Goal: Task Accomplishment & Management: Manage account settings

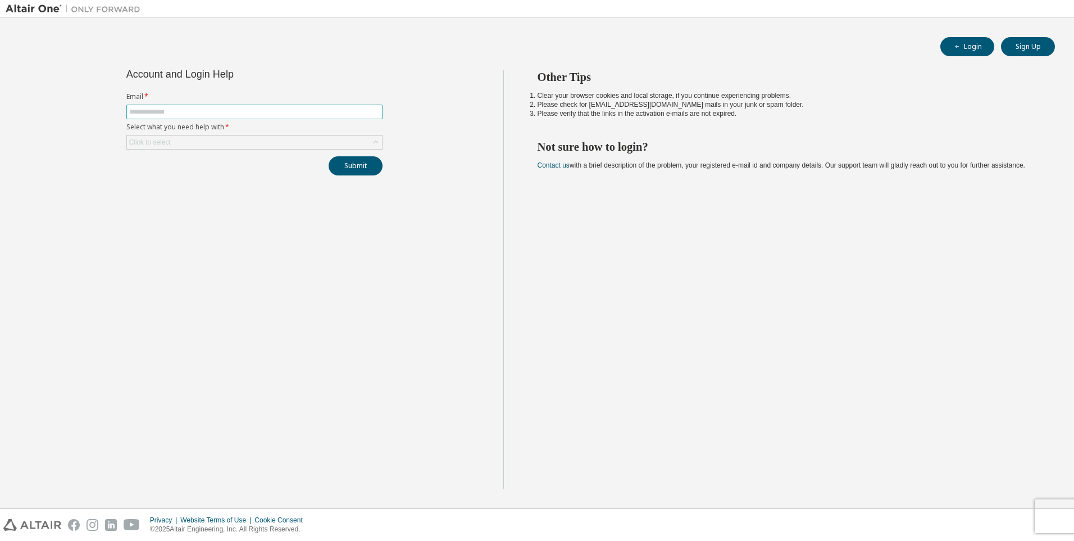
click at [205, 110] on input "text" at bounding box center [254, 111] width 251 height 9
type input "**********"
click at [178, 137] on div "Click to select" at bounding box center [254, 141] width 255 height 13
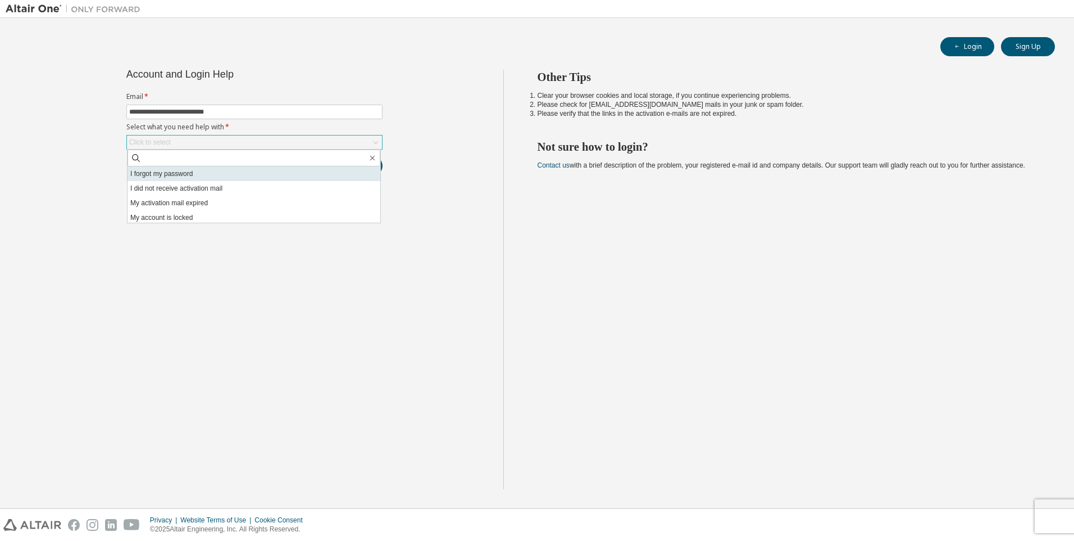
click at [196, 173] on li "I forgot my password" at bounding box center [254, 173] width 253 height 15
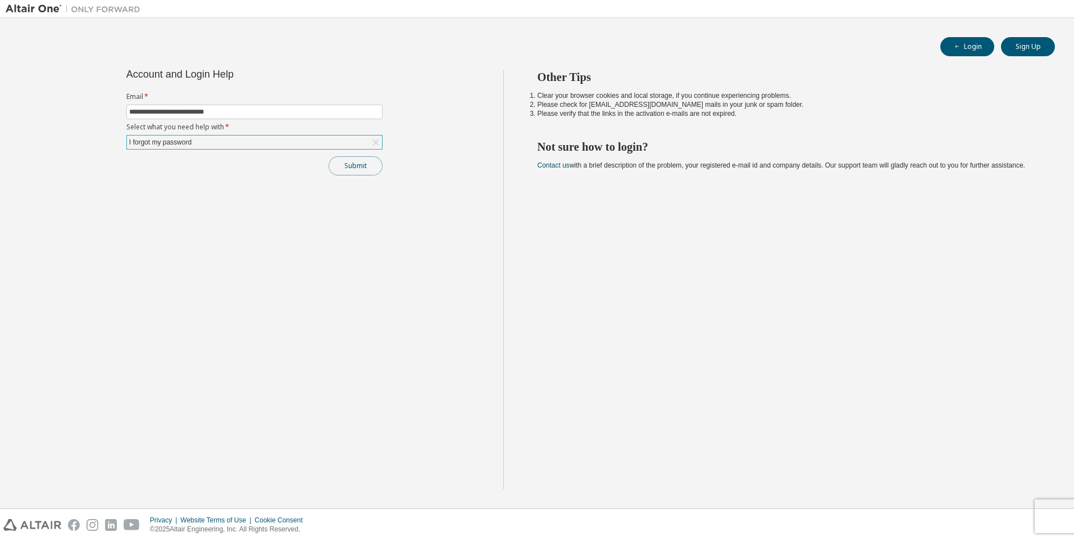
click at [349, 169] on button "Submit" at bounding box center [356, 165] width 54 height 19
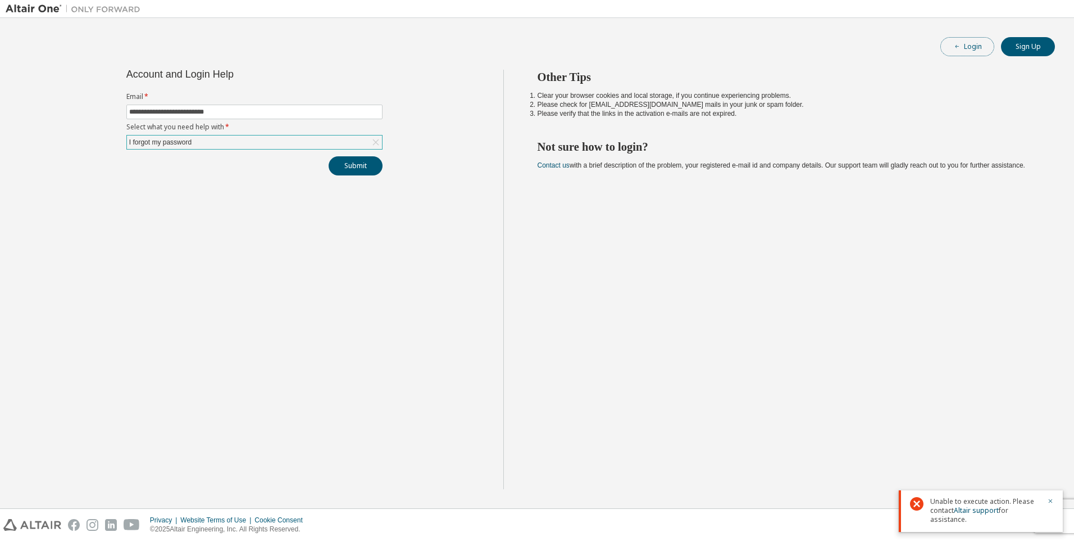
click at [973, 47] on button "Login" at bounding box center [968, 46] width 54 height 19
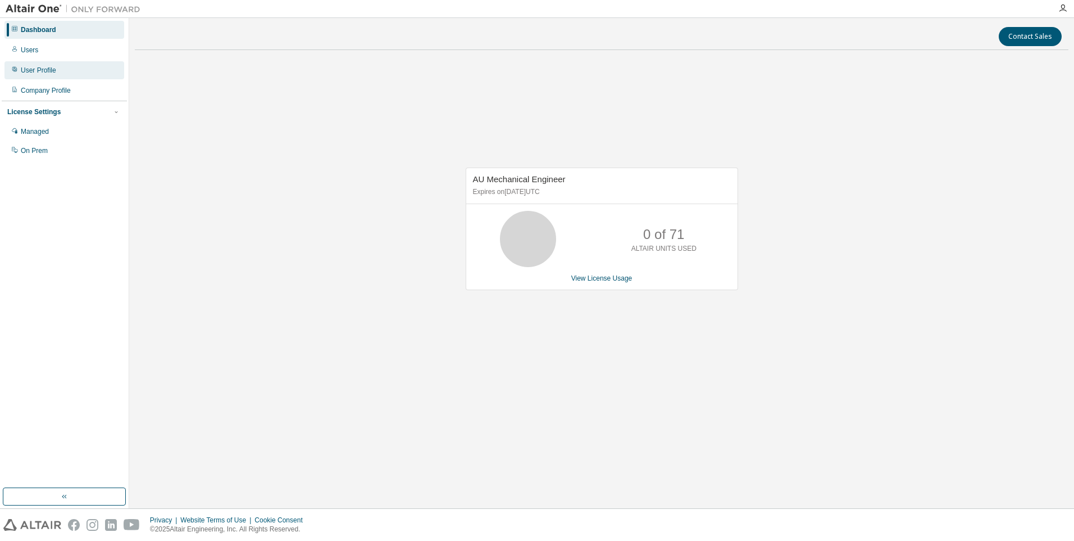
click at [47, 69] on div "User Profile" at bounding box center [38, 70] width 35 height 9
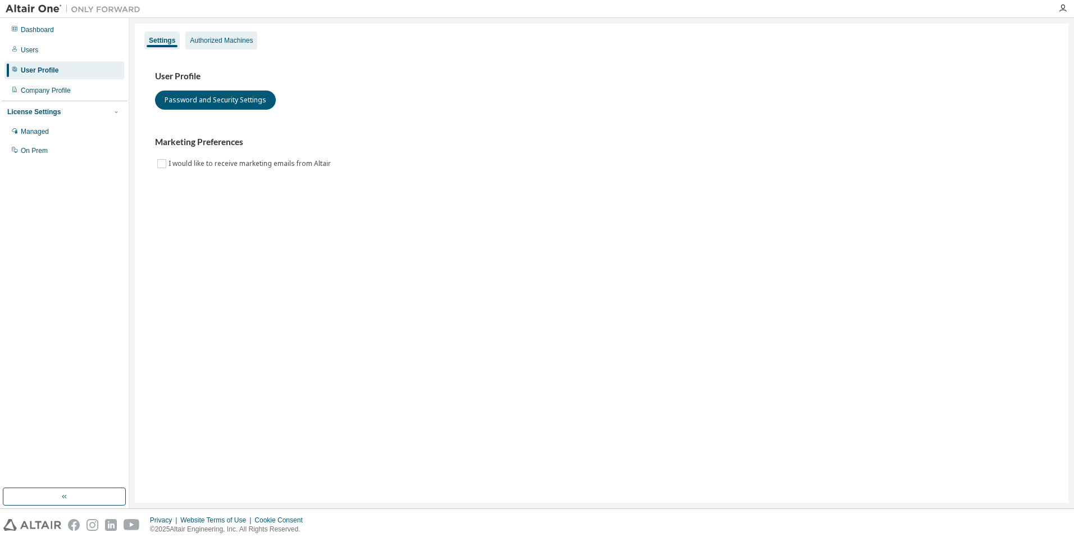
click at [234, 45] on div "Authorized Machines" at bounding box center [221, 40] width 72 height 18
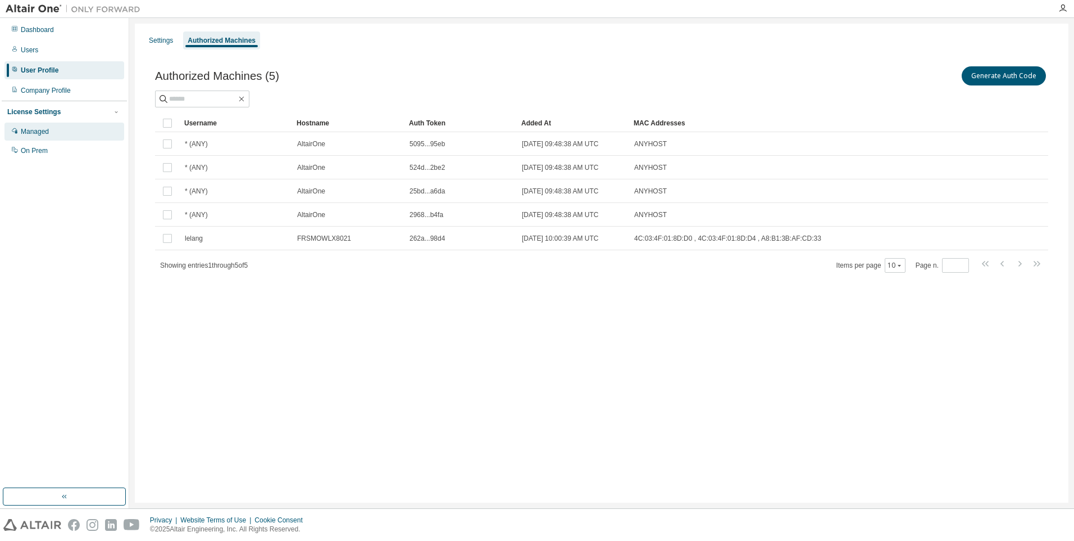
click at [43, 129] on div "Managed" at bounding box center [35, 131] width 28 height 9
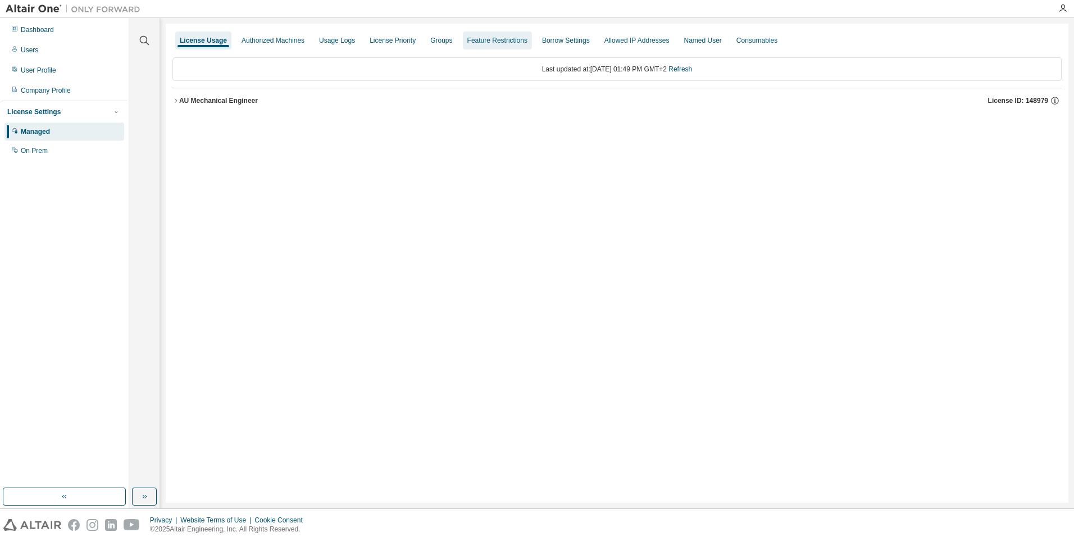
click at [482, 44] on div "Feature Restrictions" at bounding box center [497, 40] width 60 height 9
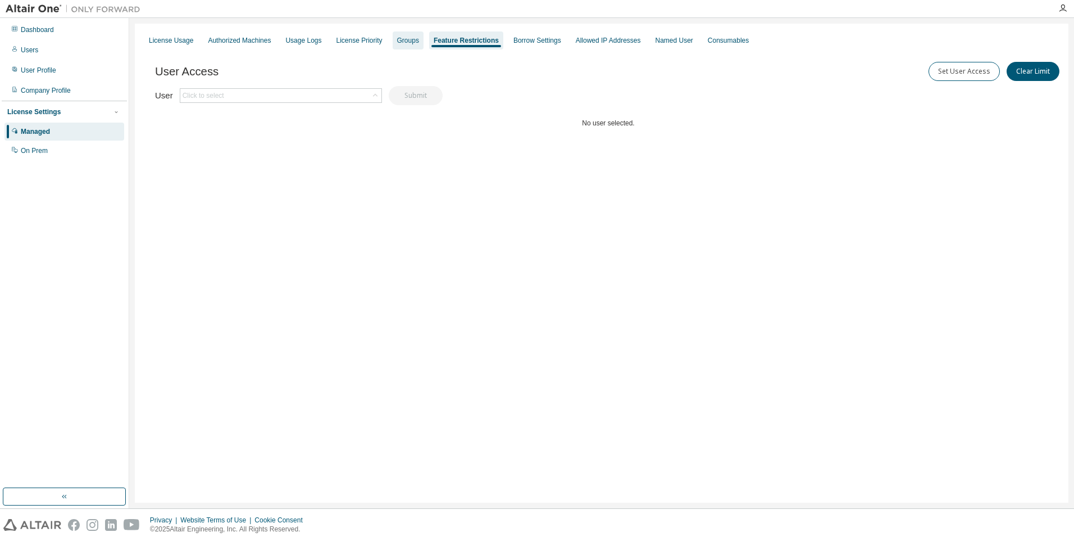
click at [403, 43] on div "Groups" at bounding box center [408, 40] width 22 height 9
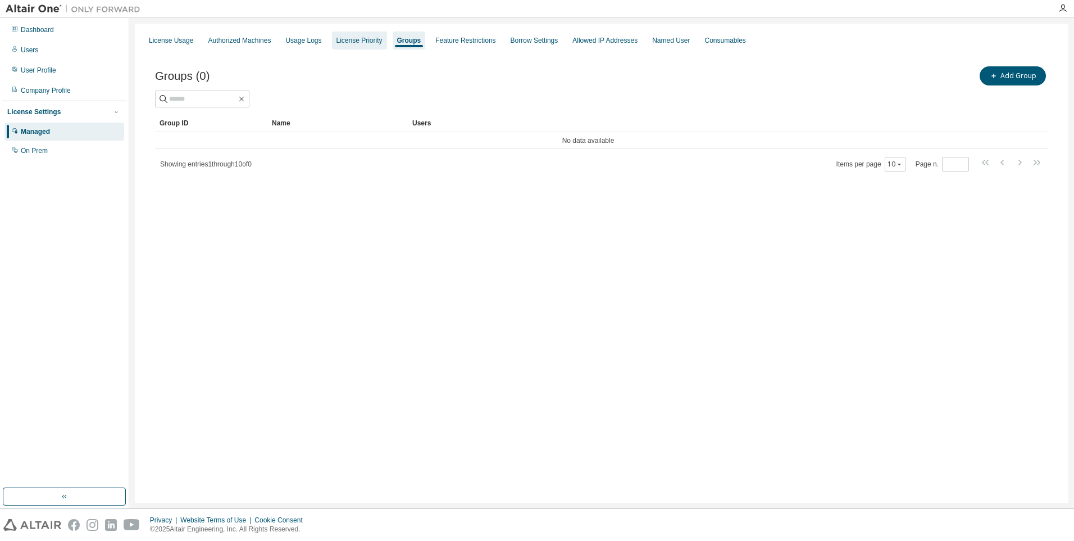
drag, startPoint x: 402, startPoint y: 43, endPoint x: 356, endPoint y: 42, distance: 46.6
click at [356, 42] on div "License Priority" at bounding box center [360, 40] width 46 height 9
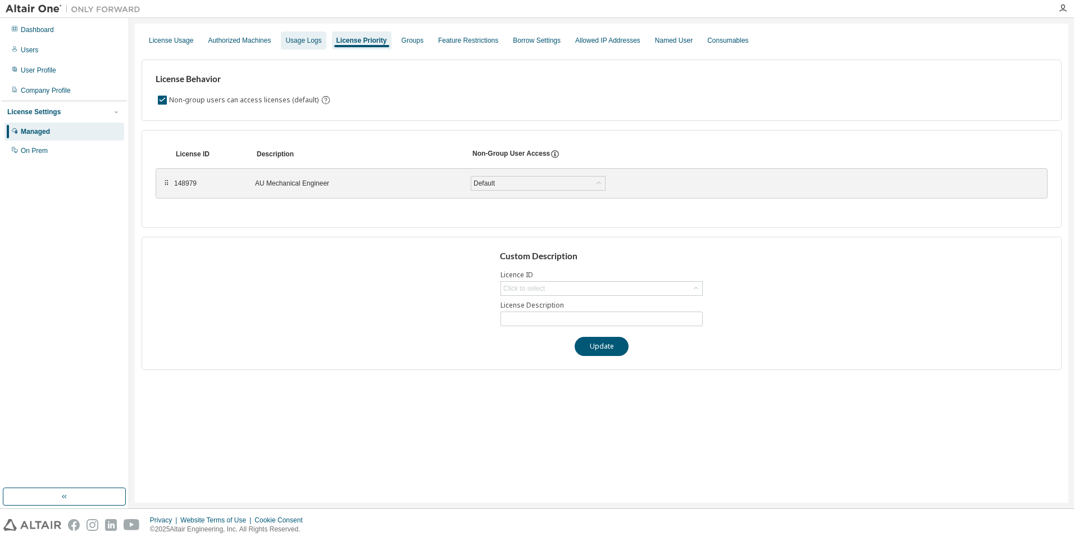
click at [310, 42] on div "Usage Logs" at bounding box center [303, 40] width 36 height 9
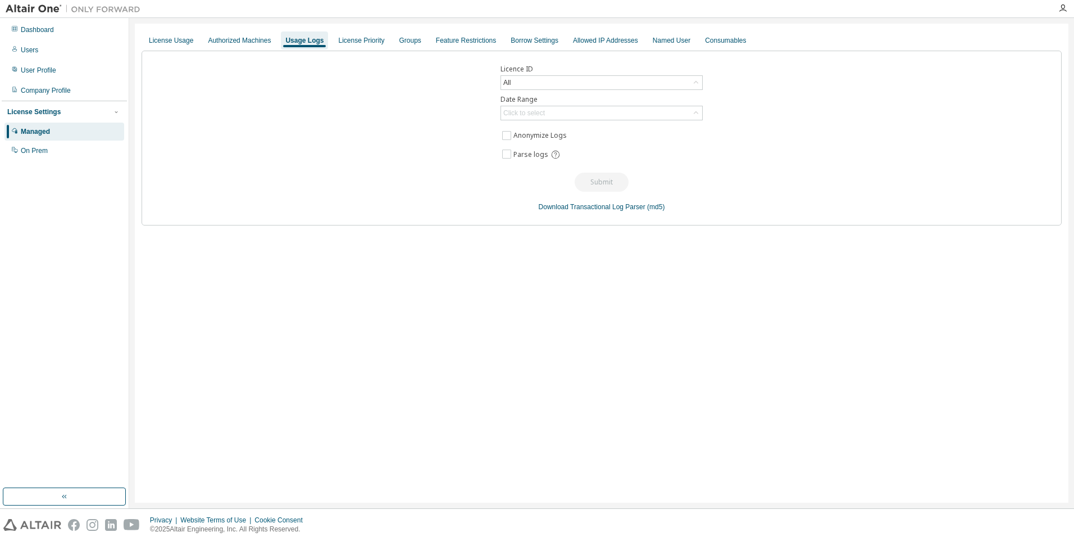
click at [276, 44] on div "License Usage Authorized Machines Usage Logs License Priority Groups Feature Re…" at bounding box center [602, 40] width 920 height 20
click at [258, 42] on div "Authorized Machines" at bounding box center [239, 40] width 63 height 9
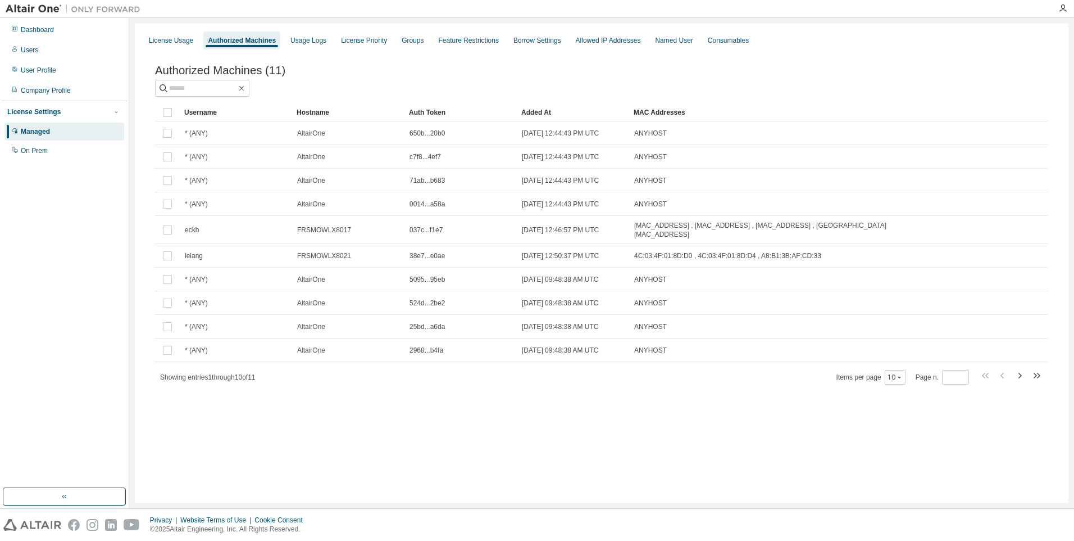
click at [173, 46] on div "License Usage" at bounding box center [170, 40] width 53 height 18
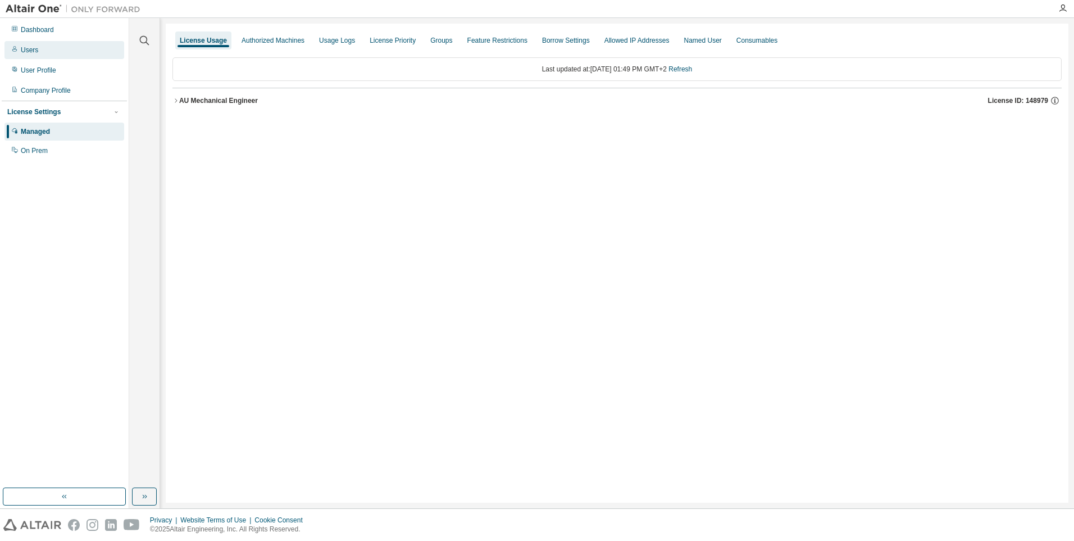
click at [43, 55] on div "Users" at bounding box center [64, 50] width 120 height 18
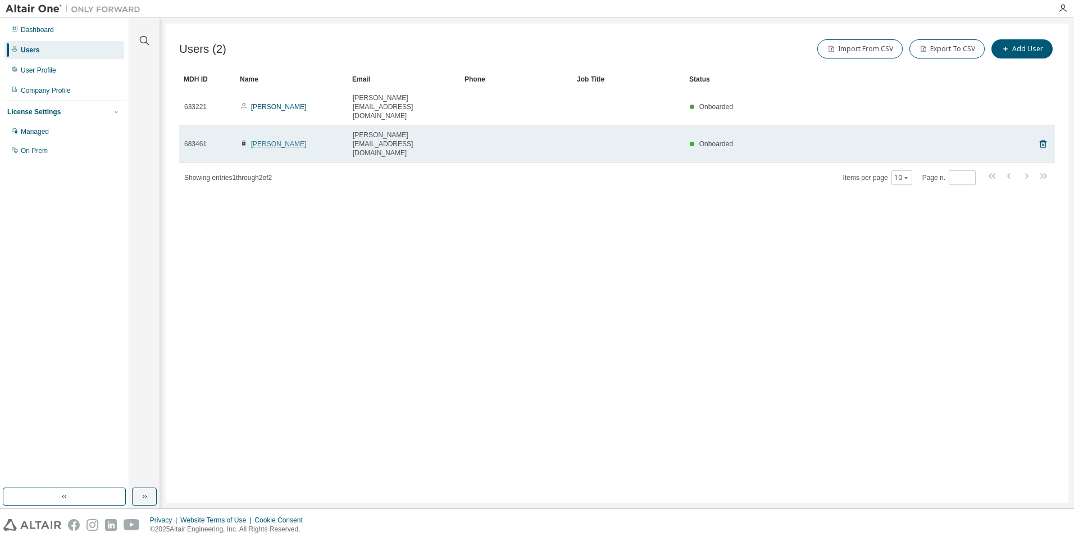
click at [271, 140] on link "[PERSON_NAME]" at bounding box center [279, 144] width 56 height 8
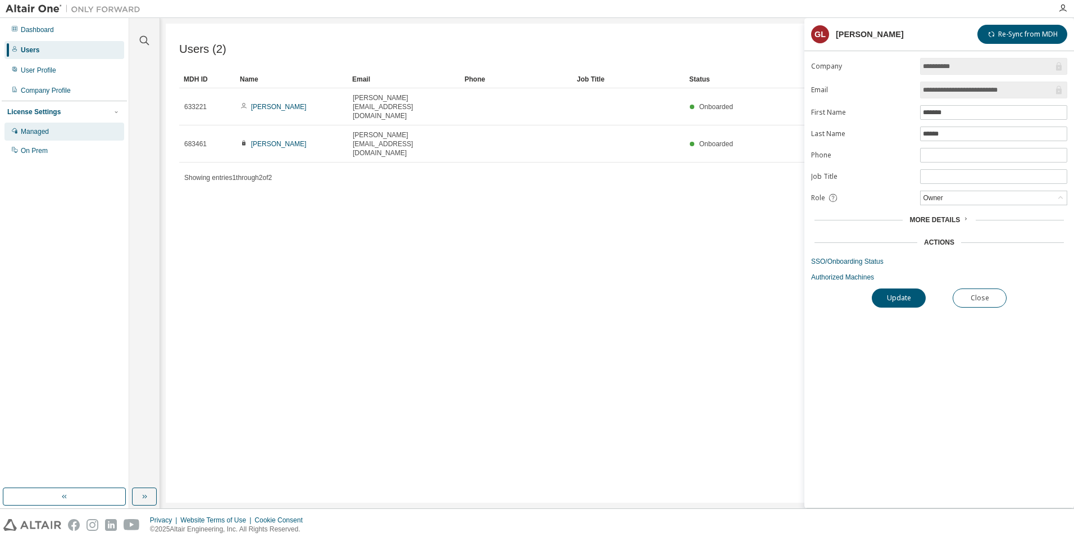
click at [53, 131] on div "Managed" at bounding box center [64, 131] width 120 height 18
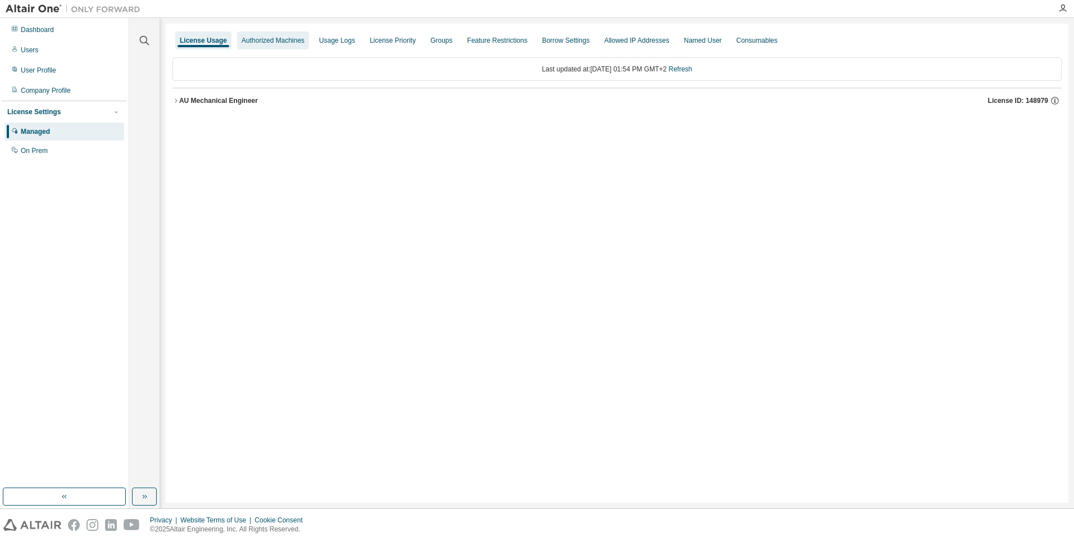
click at [290, 40] on div "Authorized Machines" at bounding box center [273, 40] width 63 height 9
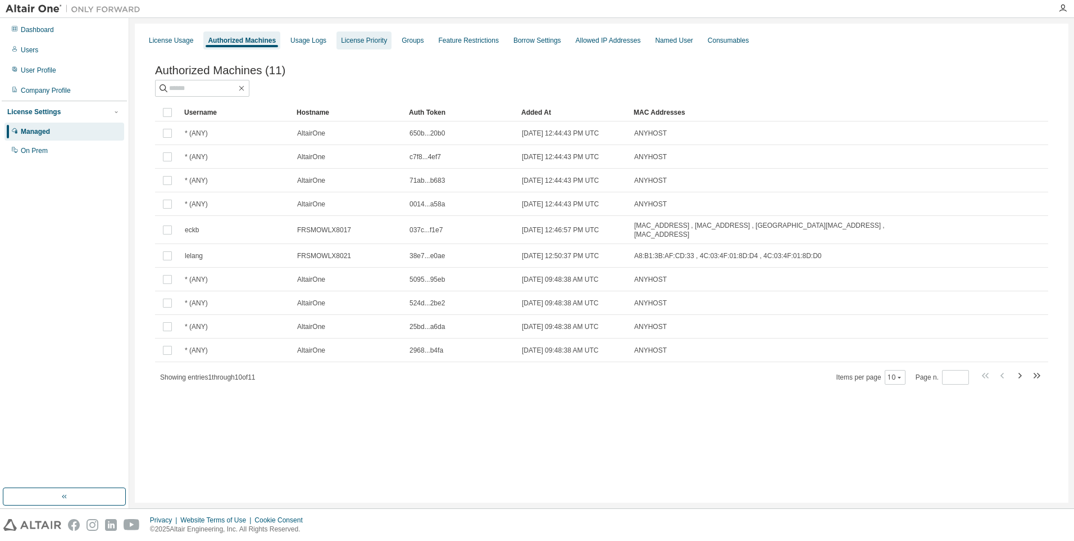
click at [365, 40] on div "License Priority" at bounding box center [364, 40] width 46 height 9
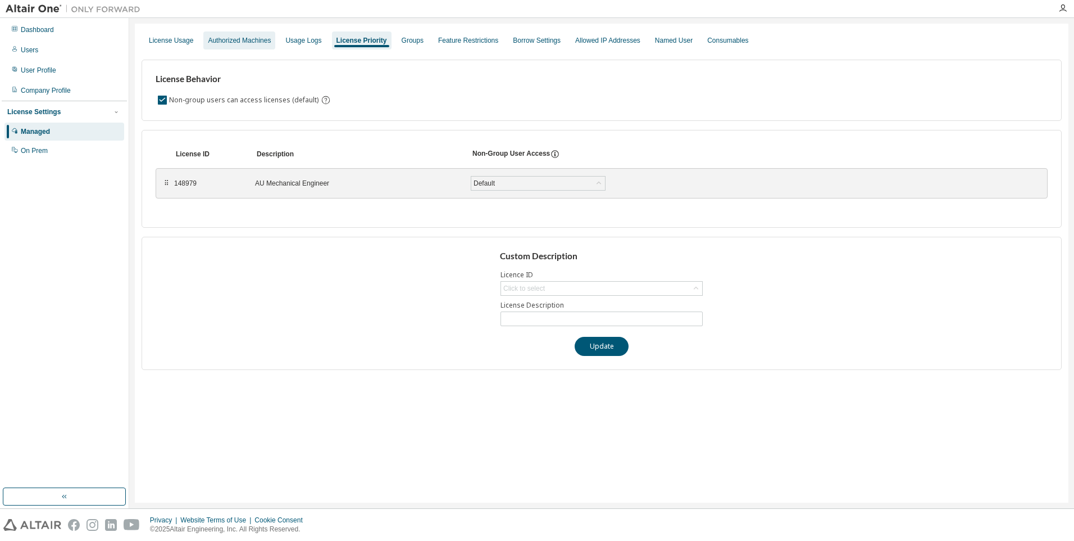
click at [220, 41] on div "Authorized Machines" at bounding box center [239, 40] width 63 height 9
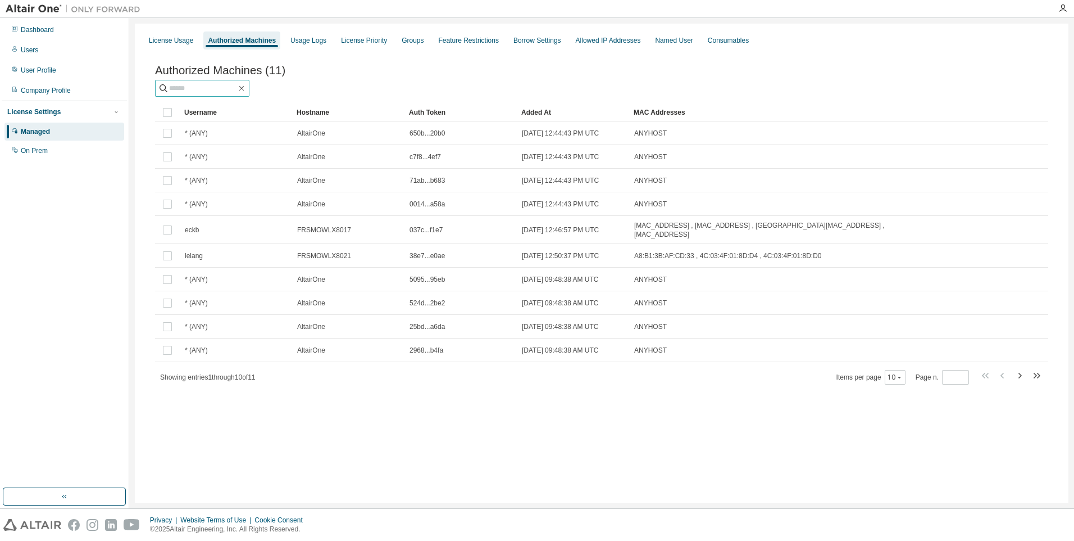
click at [195, 88] on input "text" at bounding box center [202, 88] width 67 height 11
click at [28, 148] on div "On Prem" at bounding box center [34, 150] width 27 height 9
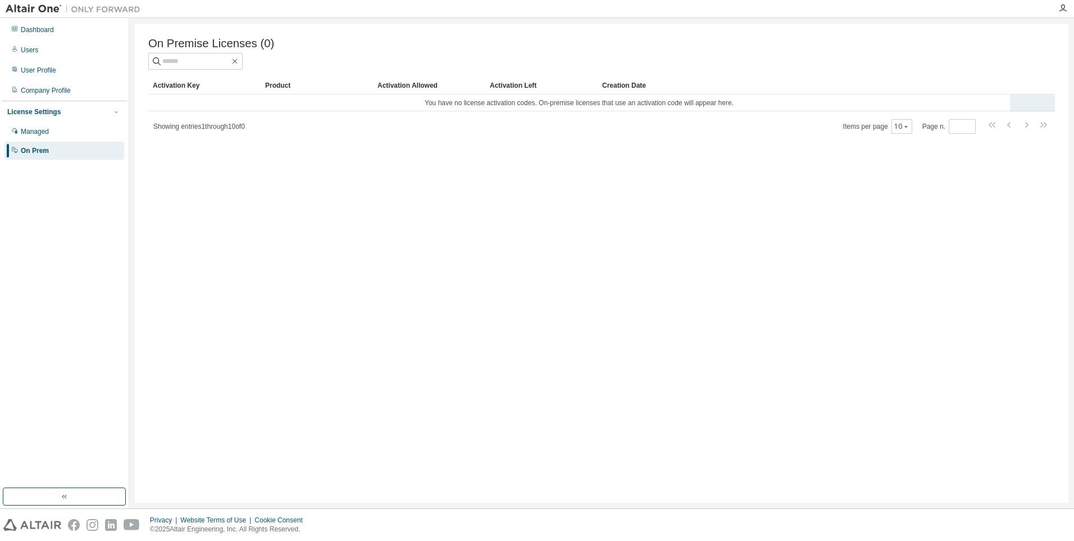
click at [641, 102] on td "You have no license activation codes. On-premise licenses that use an activatio…" at bounding box center [579, 102] width 862 height 17
click at [44, 150] on div "On Prem" at bounding box center [35, 150] width 28 height 9
click at [51, 130] on div "Managed" at bounding box center [64, 131] width 120 height 18
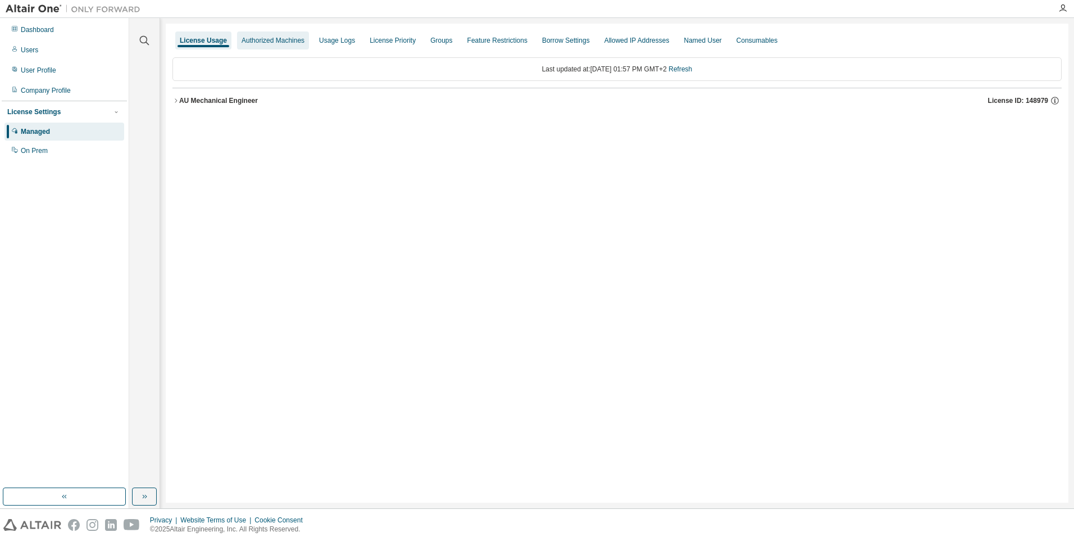
click at [255, 34] on div "Authorized Machines" at bounding box center [273, 40] width 72 height 18
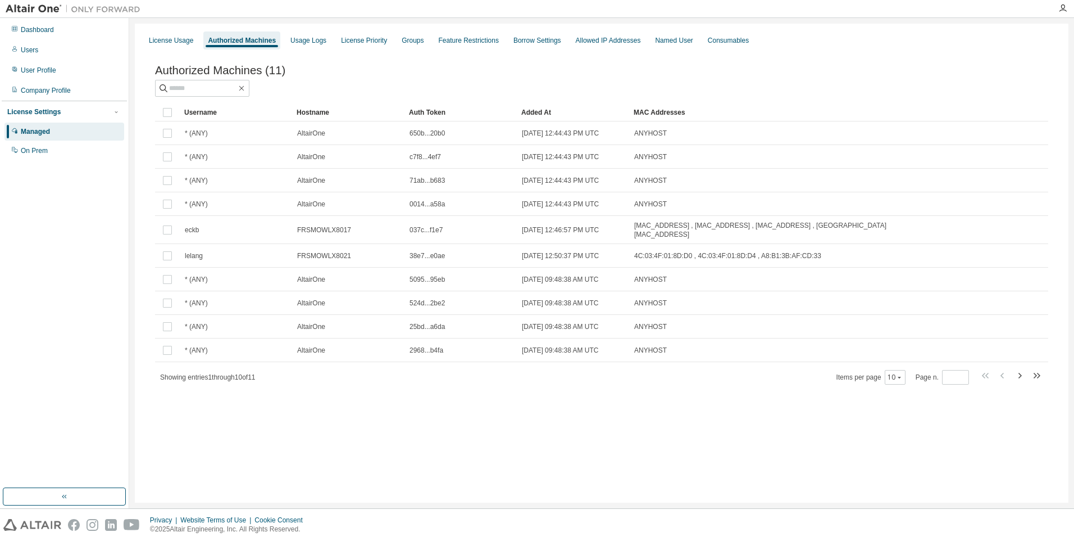
click at [233, 74] on span "Authorized Machines (11)" at bounding box center [220, 70] width 130 height 13
click at [1023, 373] on icon "button" at bounding box center [1019, 375] width 13 height 13
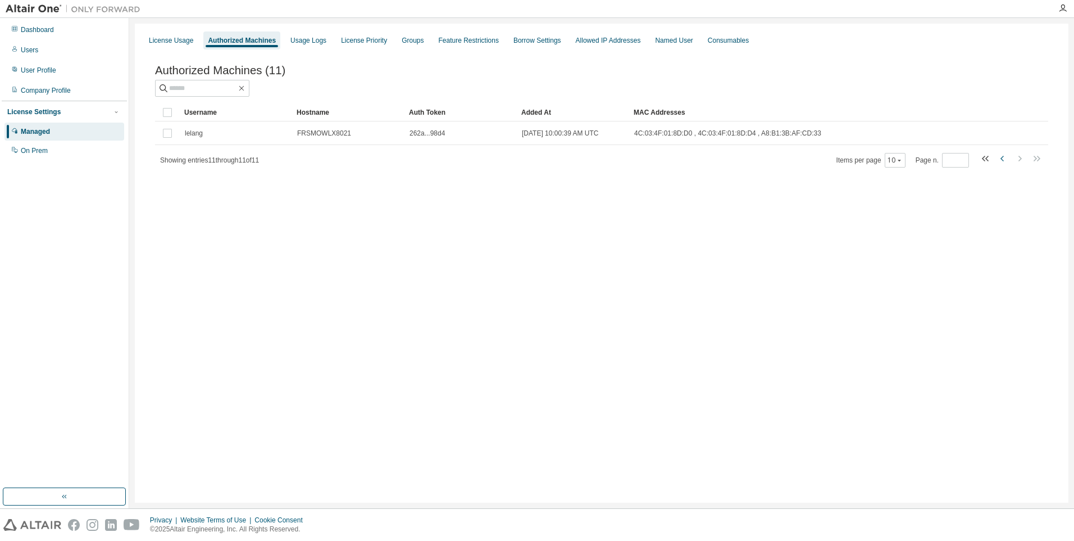
click at [1005, 162] on icon "button" at bounding box center [1002, 158] width 13 height 13
type input "*"
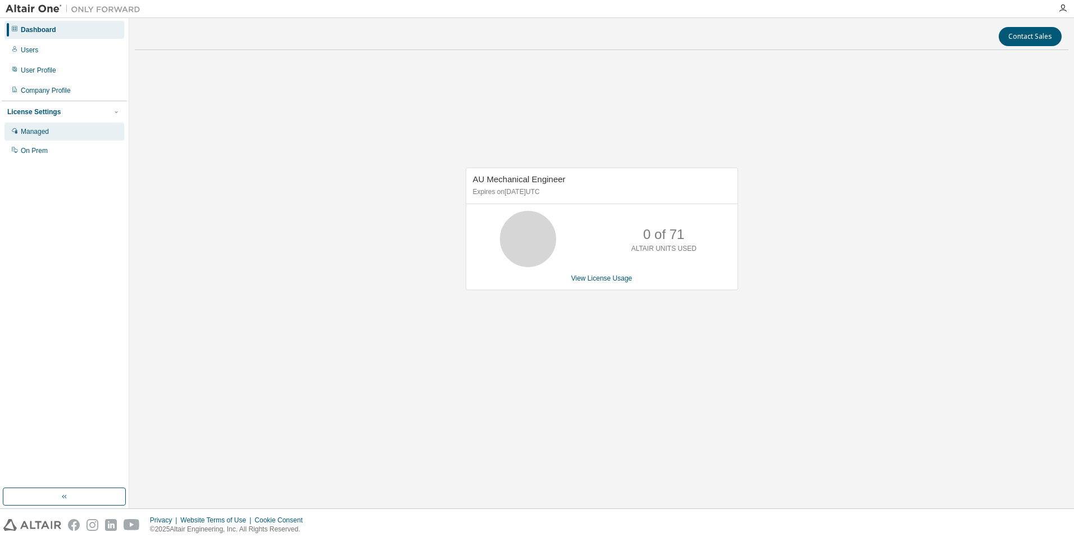
click at [30, 131] on div "Managed" at bounding box center [35, 131] width 28 height 9
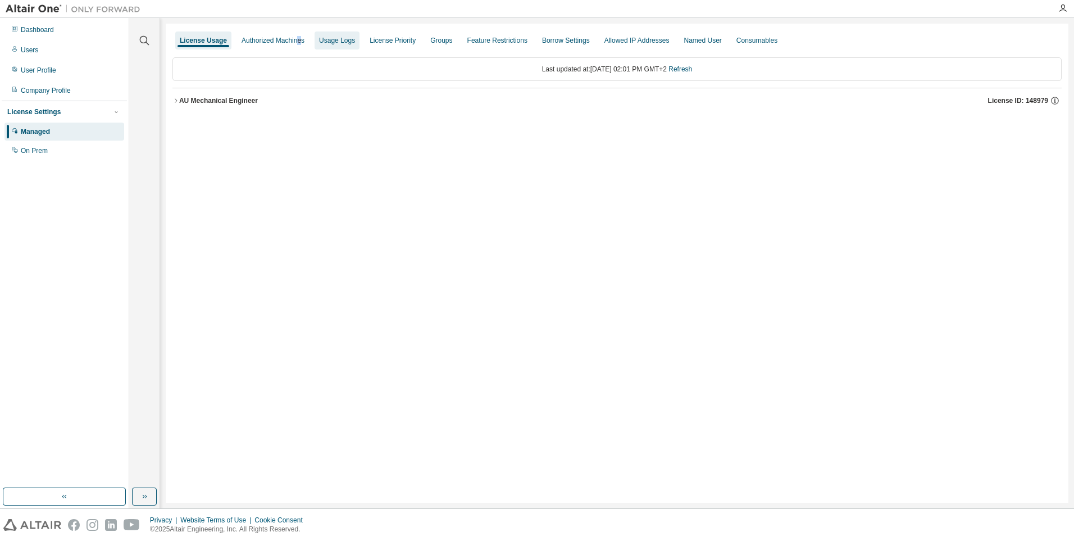
click at [298, 39] on div "Authorized Machines" at bounding box center [273, 40] width 63 height 9
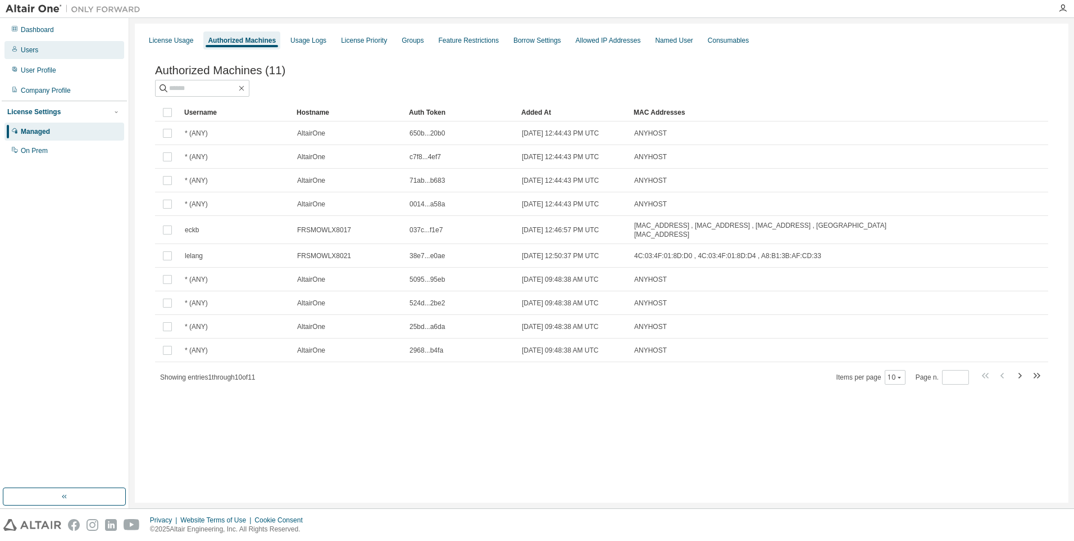
click at [33, 48] on div "Users" at bounding box center [29, 50] width 17 height 9
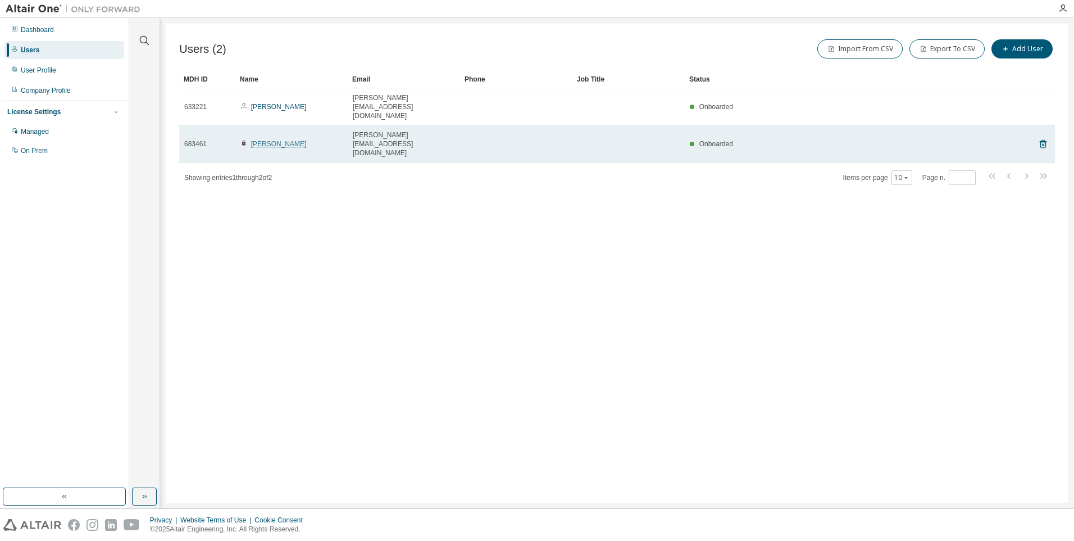
click at [271, 140] on link "[PERSON_NAME]" at bounding box center [279, 144] width 56 height 8
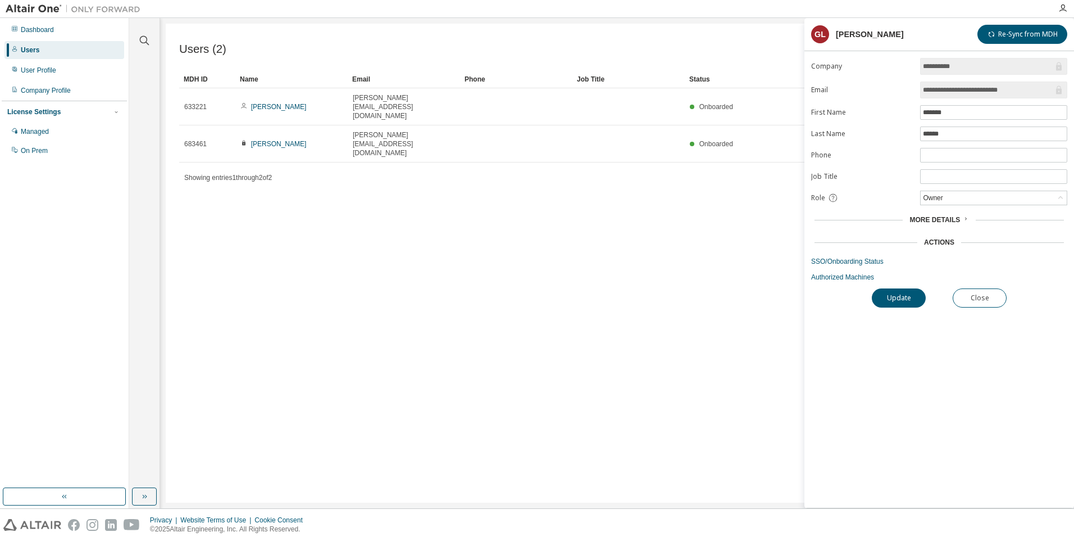
click at [942, 221] on span "More Details" at bounding box center [935, 220] width 51 height 8
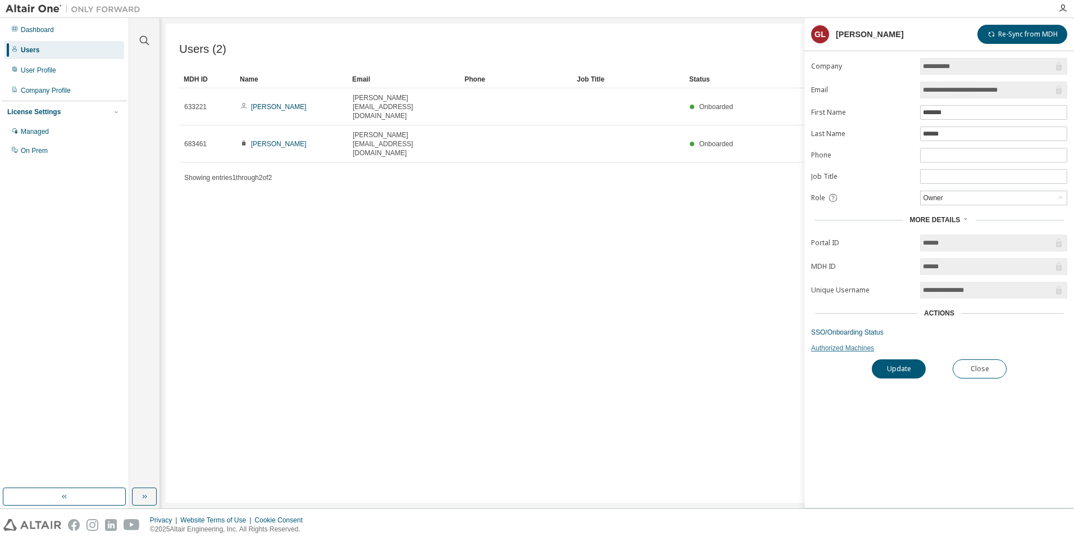
click at [847, 350] on link "Authorized Machines" at bounding box center [939, 347] width 256 height 9
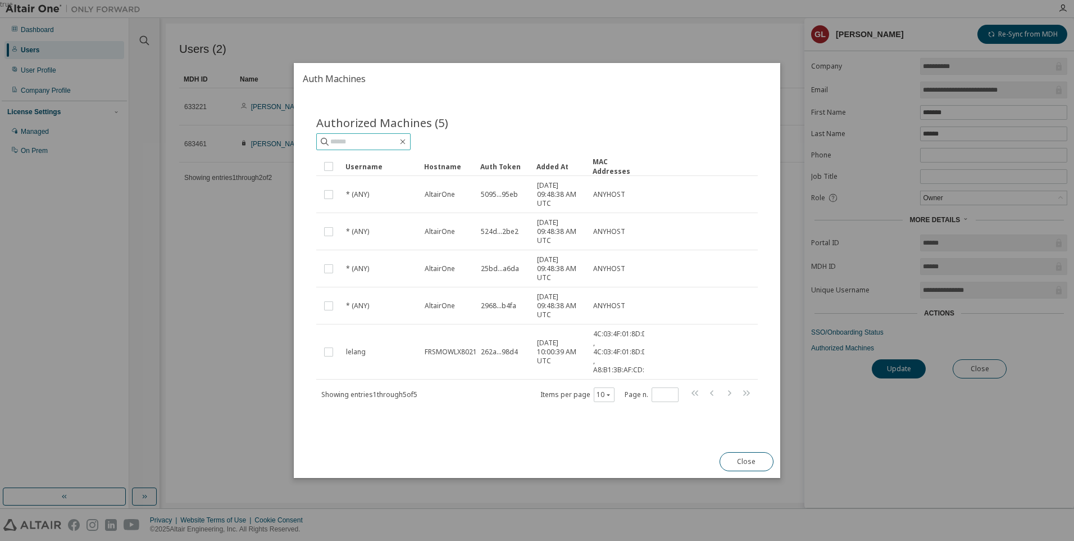
click at [398, 142] on input "text" at bounding box center [363, 141] width 67 height 11
click at [757, 460] on button "Close" at bounding box center [747, 461] width 54 height 19
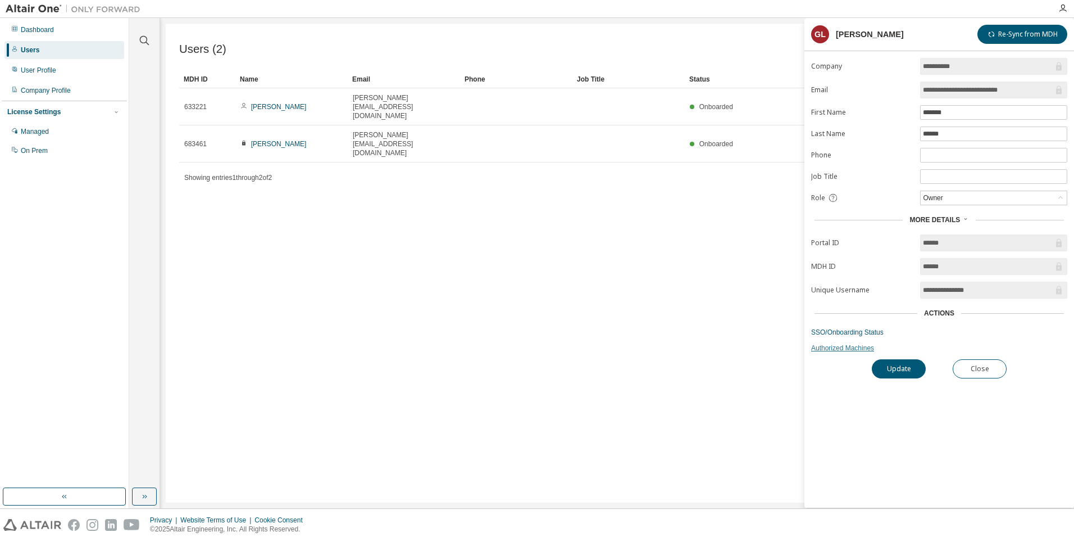
click at [855, 350] on link "Authorized Machines" at bounding box center [939, 347] width 256 height 9
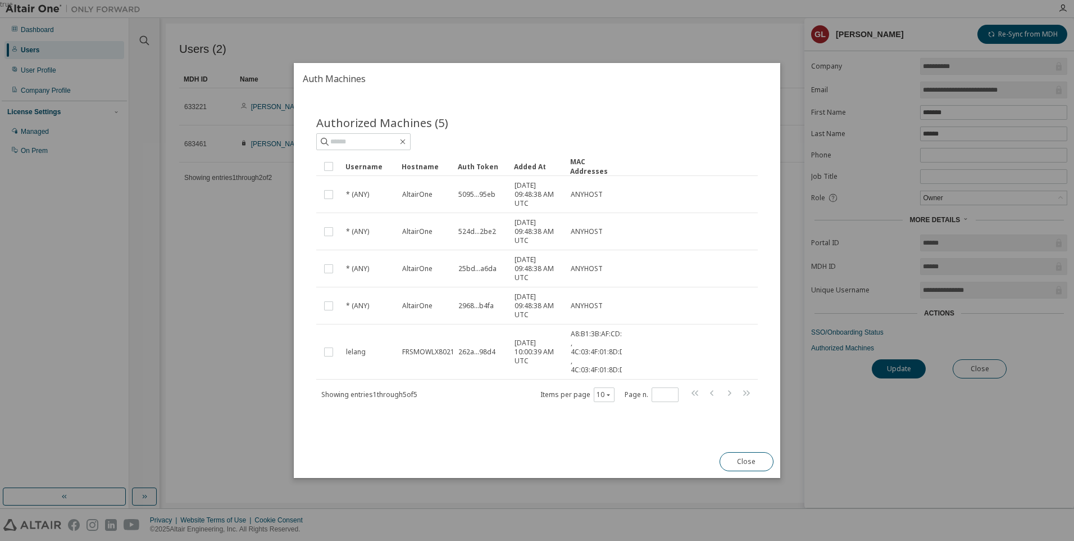
click at [742, 465] on button "Close" at bounding box center [747, 461] width 54 height 19
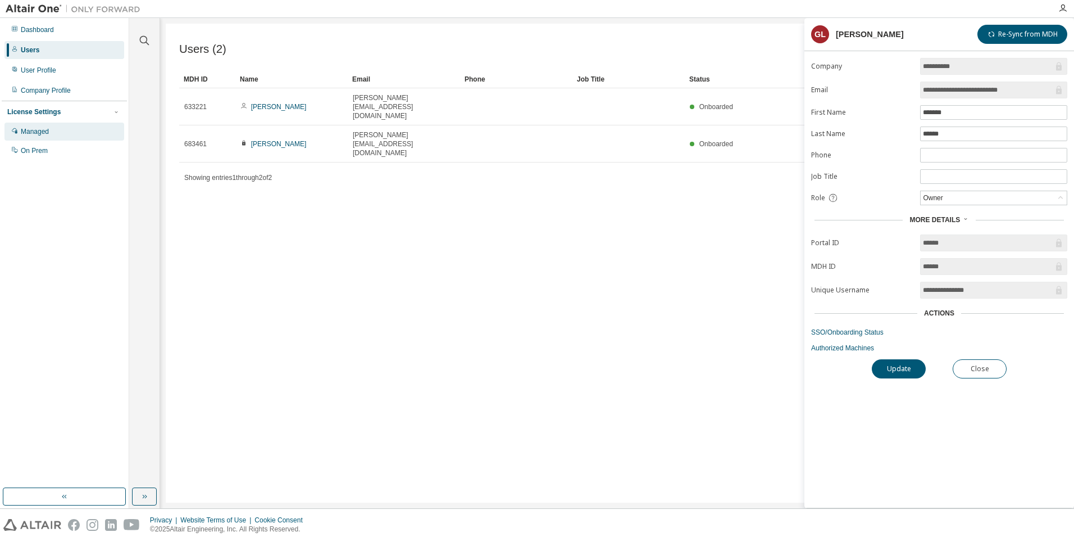
click at [45, 129] on div "Managed" at bounding box center [35, 131] width 28 height 9
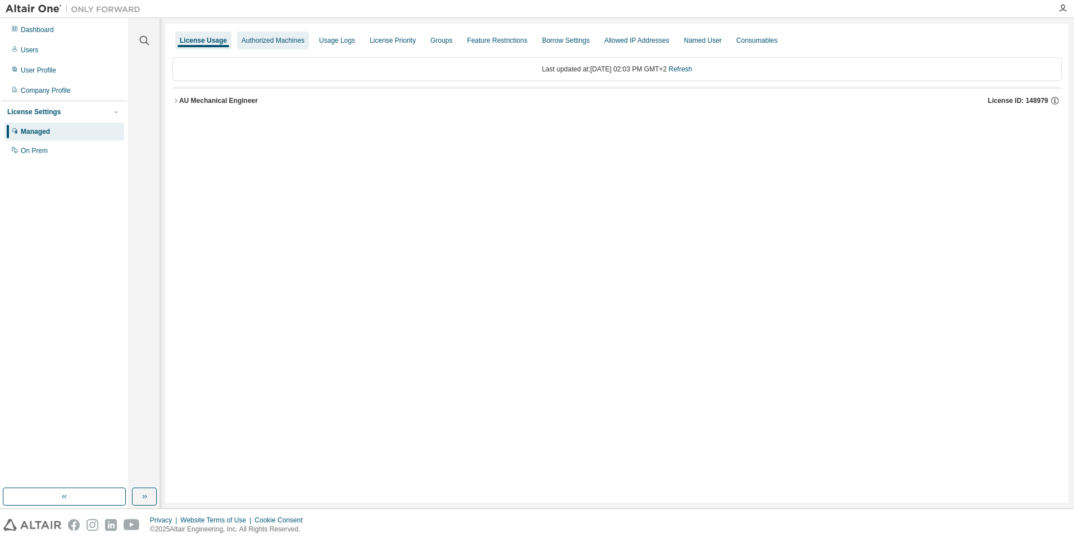
click at [267, 39] on div "Authorized Machines" at bounding box center [273, 40] width 63 height 9
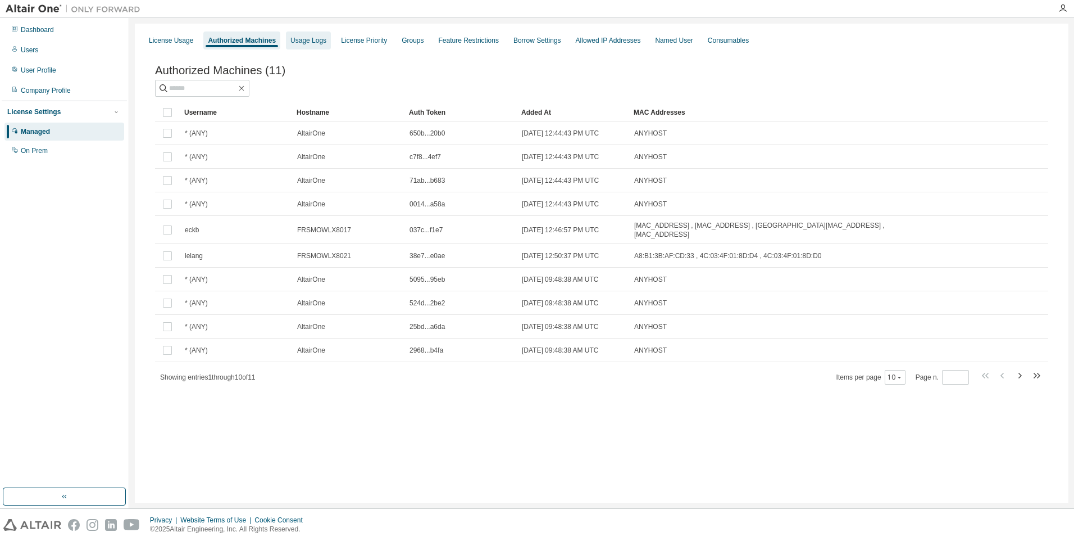
click at [298, 43] on div "Usage Logs" at bounding box center [308, 40] width 36 height 9
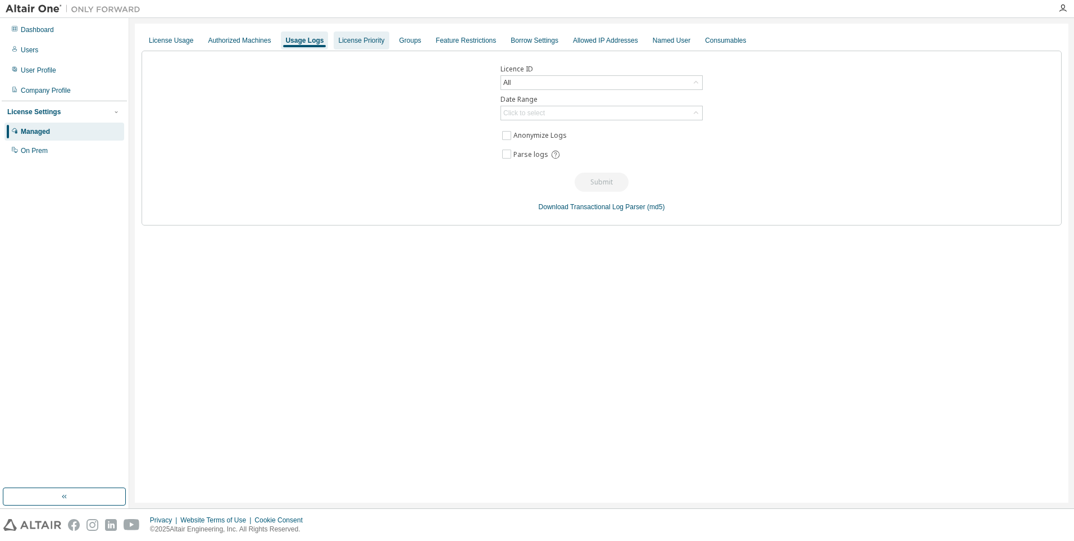
click at [353, 38] on div "License Priority" at bounding box center [361, 40] width 46 height 9
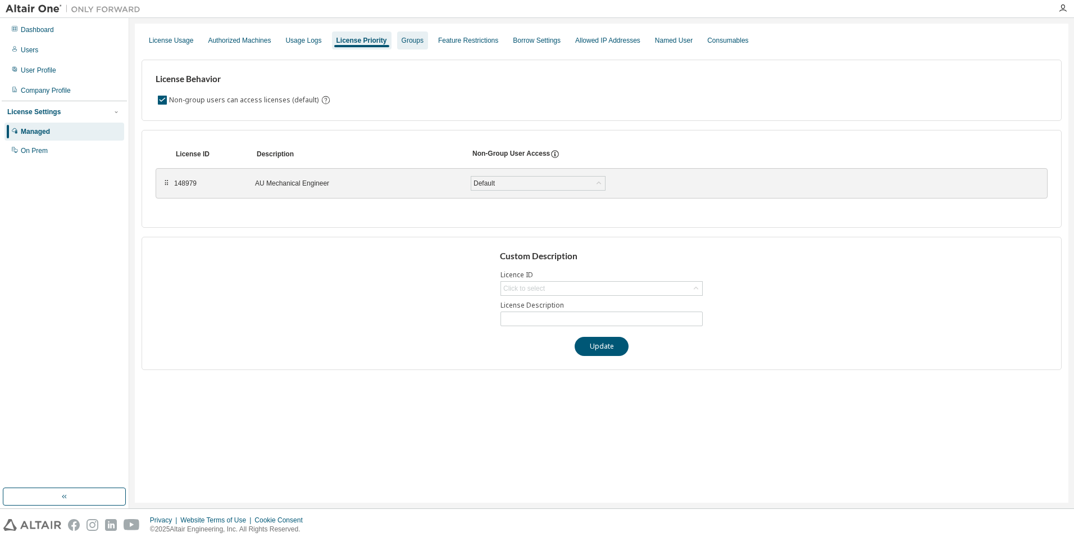
drag, startPoint x: 403, startPoint y: 42, endPoint x: 389, endPoint y: 43, distance: 13.6
click at [402, 43] on div "Groups" at bounding box center [413, 40] width 22 height 9
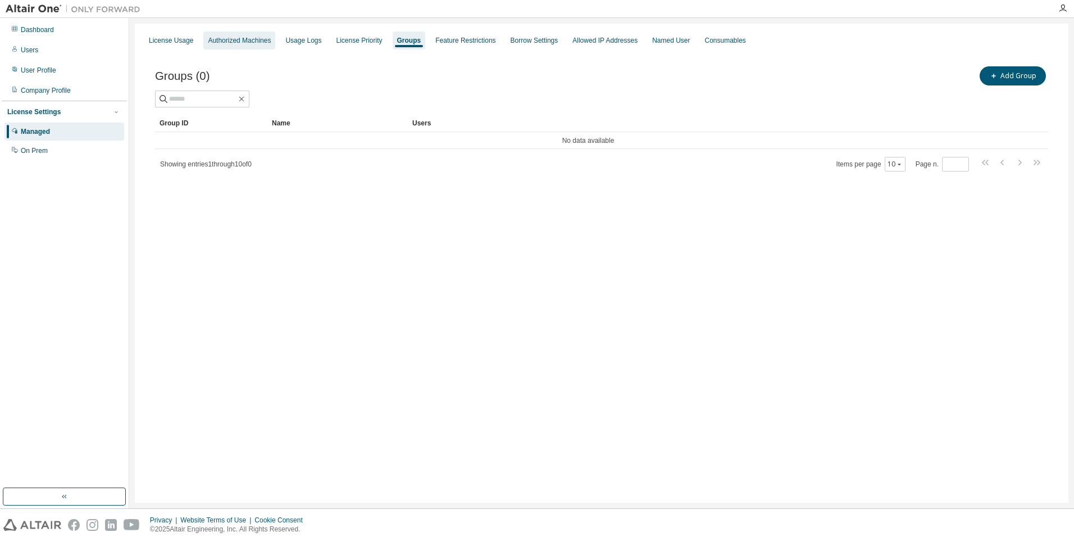
click at [245, 44] on div "Authorized Machines" at bounding box center [239, 40] width 63 height 9
